Goal: Information Seeking & Learning: Find contact information

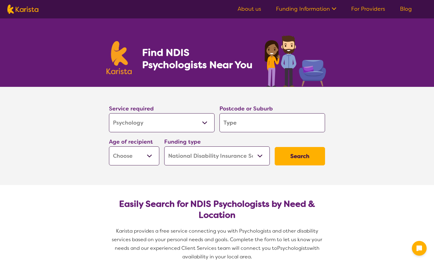
select select "Psychology"
select select "NDIS"
select select "Psychology"
select select "NDIS"
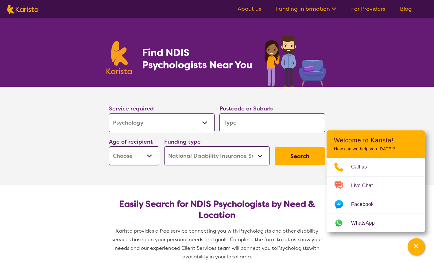
click at [240, 126] on input "search" at bounding box center [273, 122] width 106 height 19
type input "m"
type input "mo"
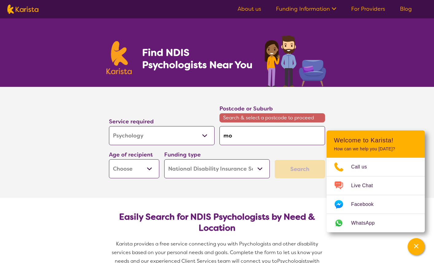
type input "mor"
type input "morr"
type input "mor"
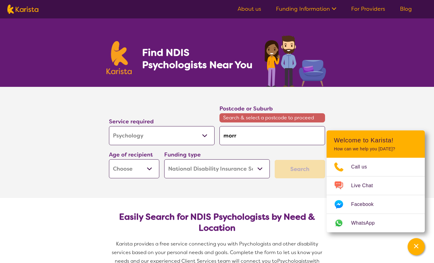
type input "mor"
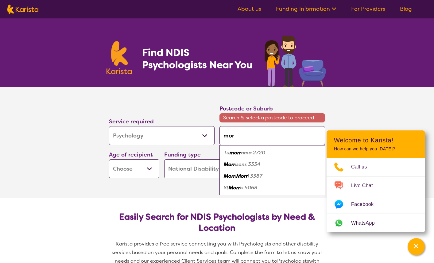
type input "mo"
type input "moo"
type input "moor"
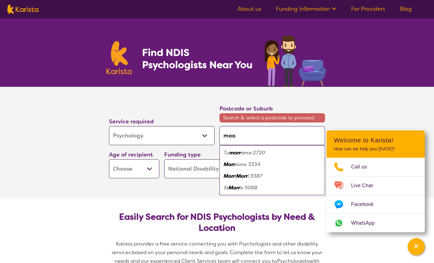
type input "moor"
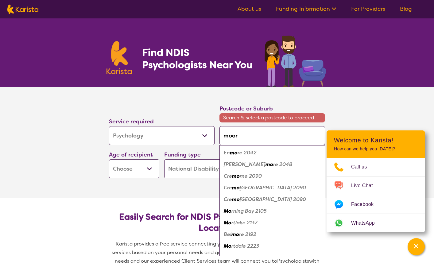
type input "mooro"
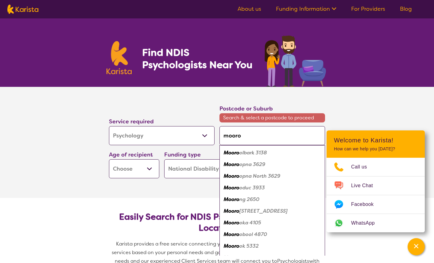
click at [240, 225] on em "oka 4105" at bounding box center [251, 223] width 22 height 6
type input "4105"
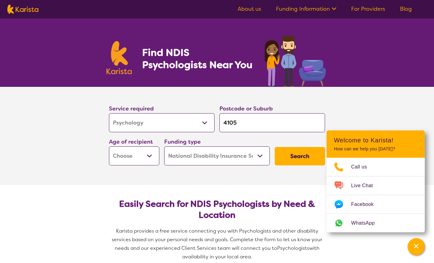
click at [121, 153] on select "Early Childhood - 0 to 9 Child - 10 to 11 Adolescent - 12 to 17 Adult - 18 to 6…" at bounding box center [134, 156] width 50 height 19
select select "AD"
click at [201, 163] on select "Home Care Package (HCP) National Disability Insurance Scheme (NDIS) I don't know" at bounding box center [217, 156] width 106 height 19
click at [289, 156] on button "Search" at bounding box center [300, 156] width 50 height 18
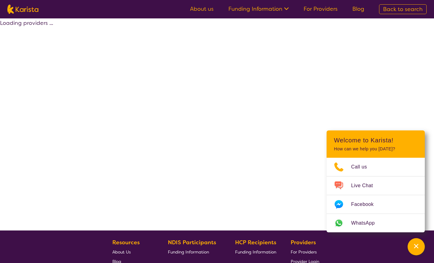
select select "by_score"
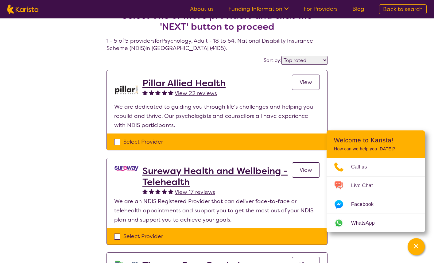
scroll to position [14, 0]
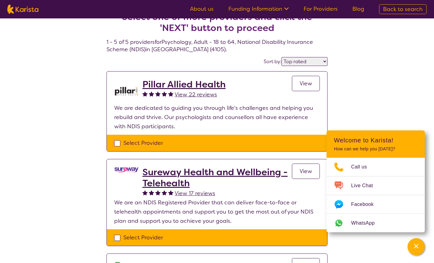
click at [207, 88] on h2 "Pillar Allied Health" at bounding box center [184, 84] width 83 height 11
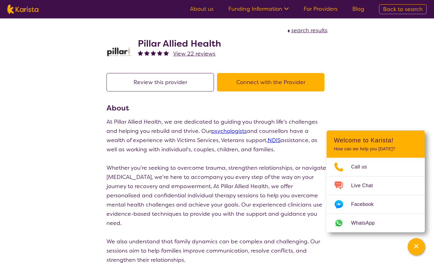
click at [269, 88] on button "Connect with the Provider" at bounding box center [271, 82] width 108 height 18
click at [225, 131] on link "psychologists" at bounding box center [229, 130] width 36 height 7
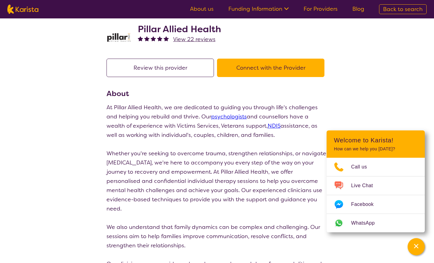
select select "by_score"
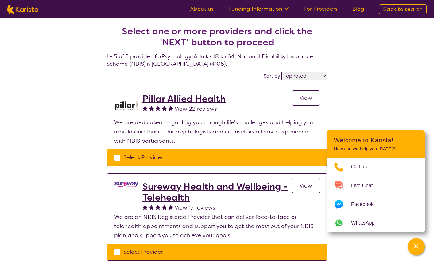
select select "Psychology"
select select "AD"
select select "NDIS"
select select "Psychology"
select select "AD"
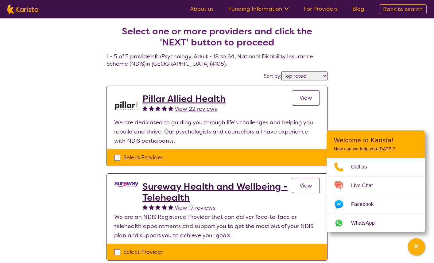
select select "NDIS"
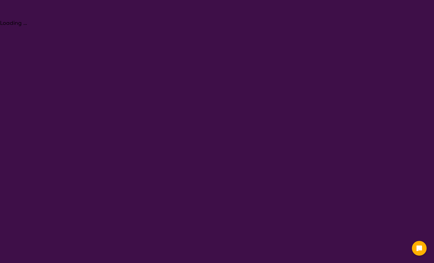
select select "Psychology"
select select "AD"
select select "NDIS"
select select "Psychology"
select select "AD"
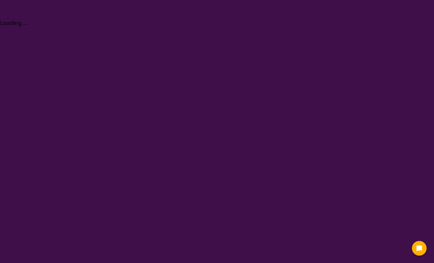
select select "NDIS"
